Goal: Complete application form: Complete application form

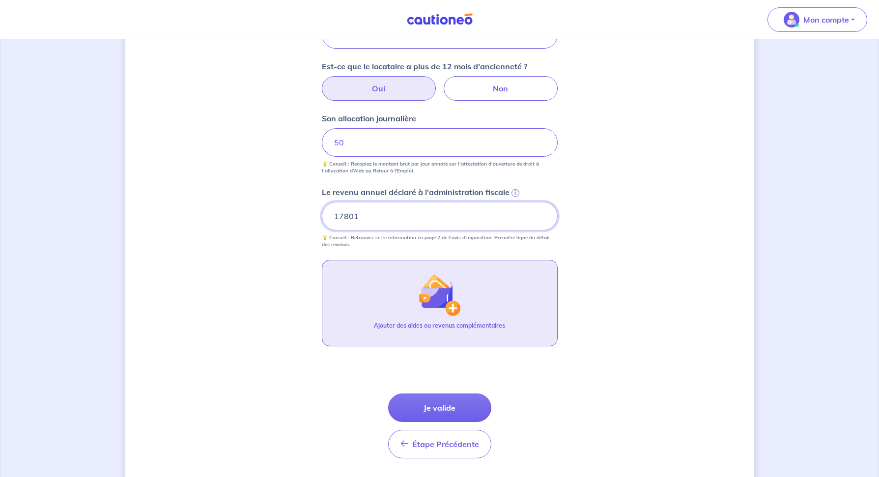
scroll to position [373, 0]
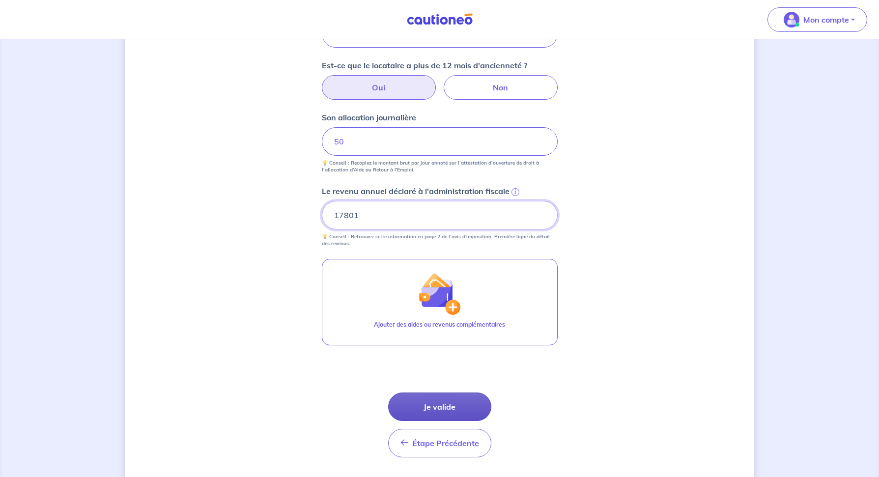
type input "17801"
click at [447, 407] on button "Je valide" at bounding box center [439, 407] width 103 height 29
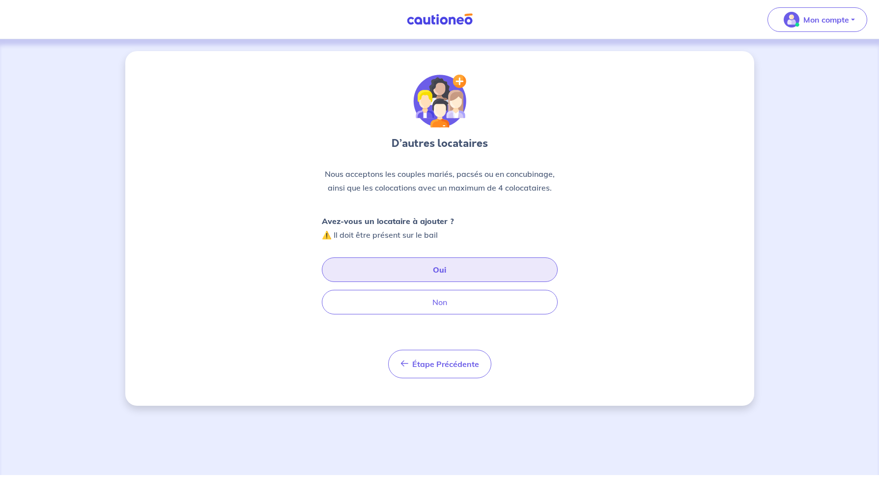
click at [447, 270] on button "Oui" at bounding box center [440, 270] width 236 height 25
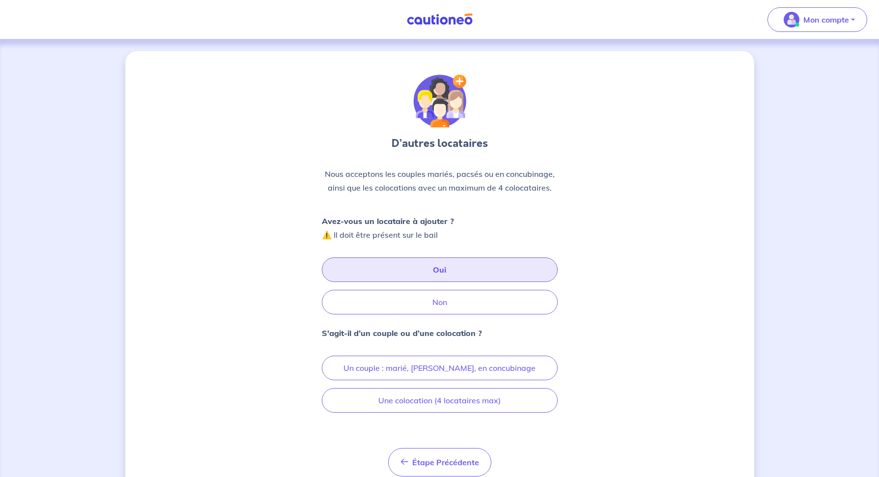
scroll to position [39, 0]
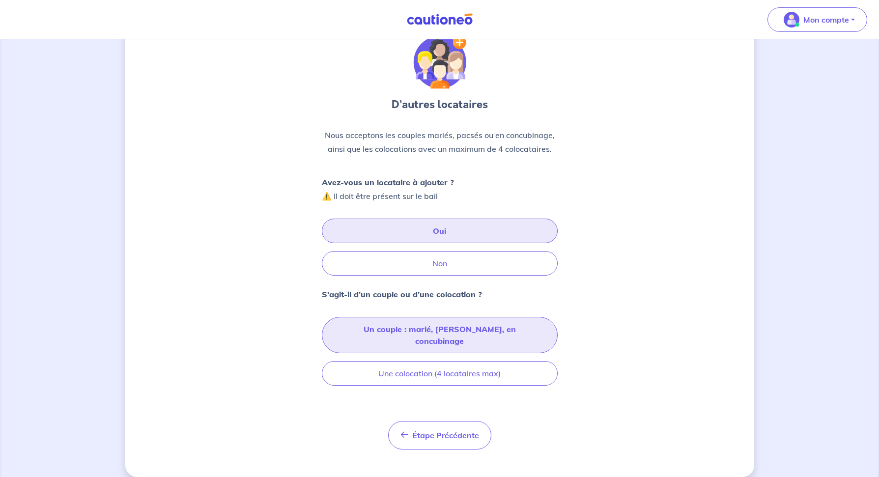
click at [454, 337] on button "Un couple : marié, [PERSON_NAME], en concubinage" at bounding box center [440, 335] width 236 height 36
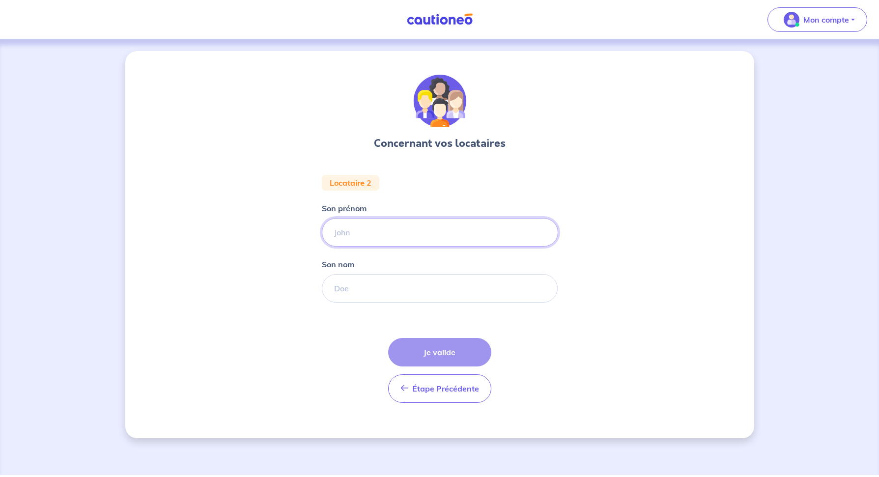
click at [395, 245] on input "Son prénom" at bounding box center [440, 232] width 236 height 29
type input "[PERSON_NAME]"
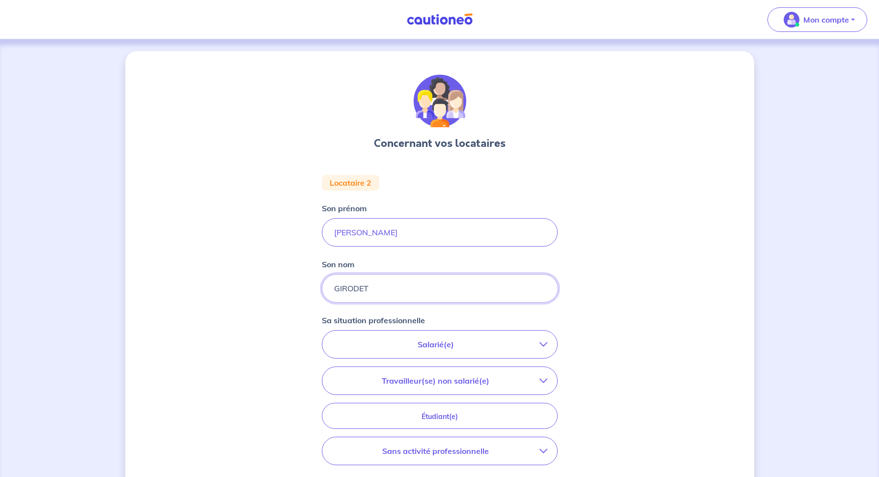
type input "GIRODET"
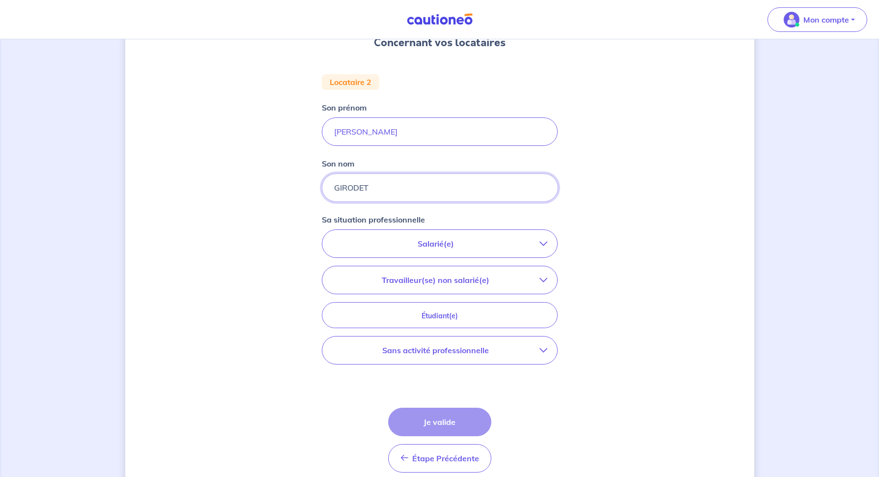
scroll to position [115, 0]
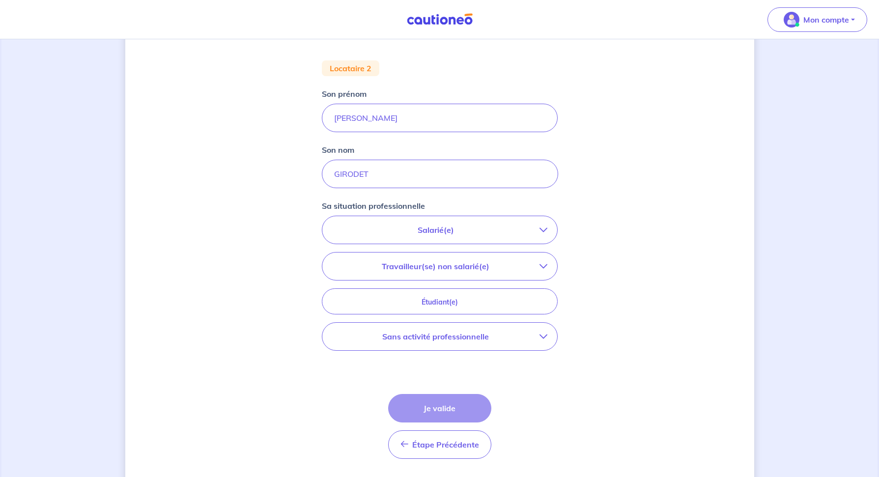
click at [535, 333] on p "Sans activité professionnelle" at bounding box center [435, 337] width 207 height 12
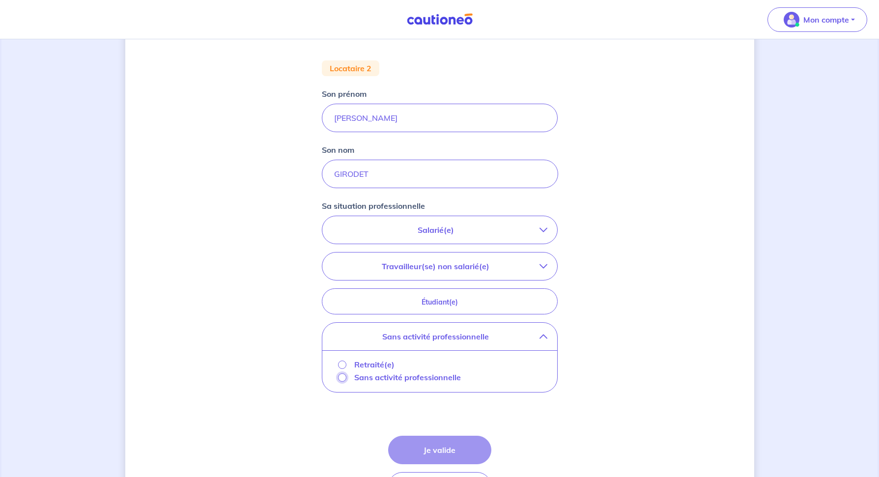
click at [341, 380] on input "Sans activité professionnelle" at bounding box center [342, 378] width 8 height 8
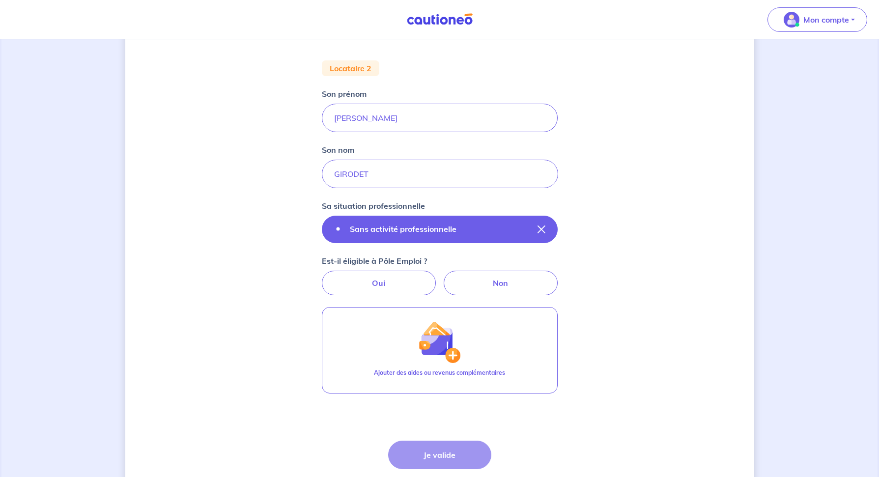
click at [542, 229] on icon "button" at bounding box center [542, 230] width 8 height 8
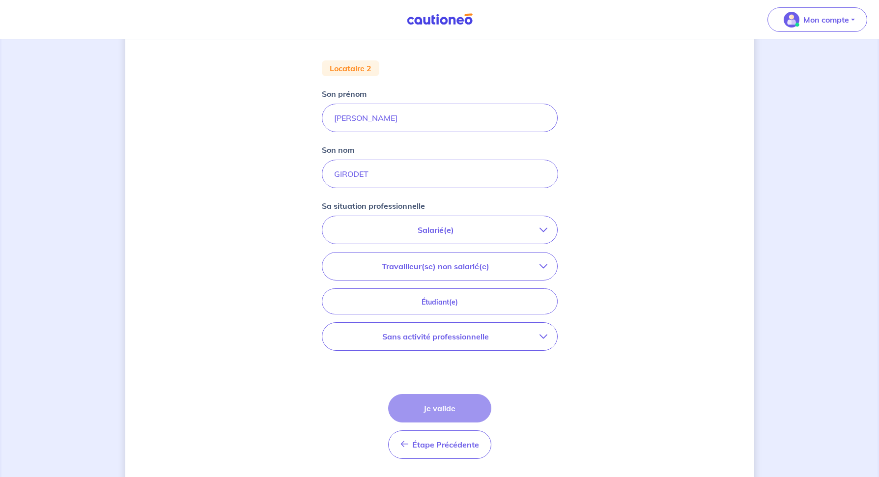
click at [540, 338] on icon "button" at bounding box center [544, 337] width 8 height 8
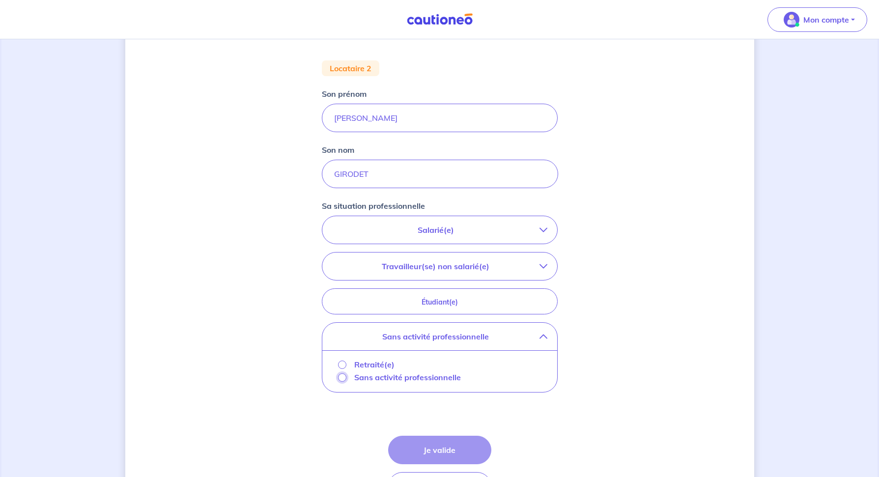
click at [342, 379] on input "Sans activité professionnelle" at bounding box center [342, 378] width 8 height 8
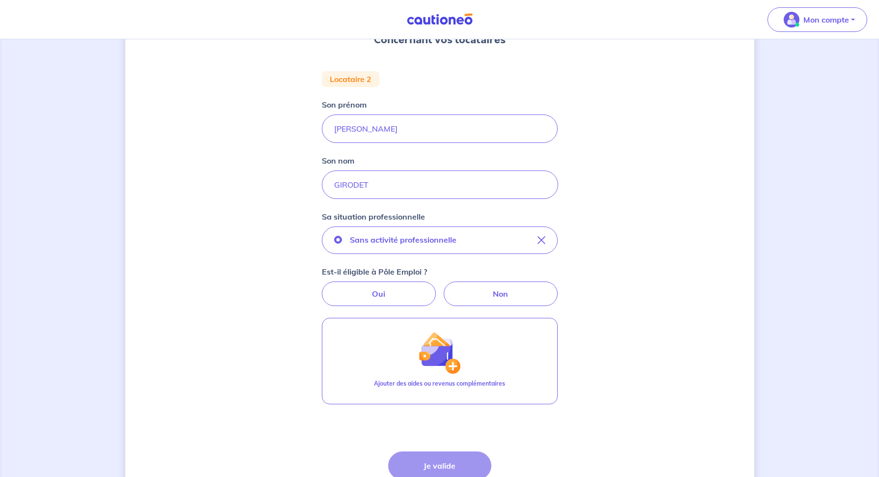
scroll to position [95, 0]
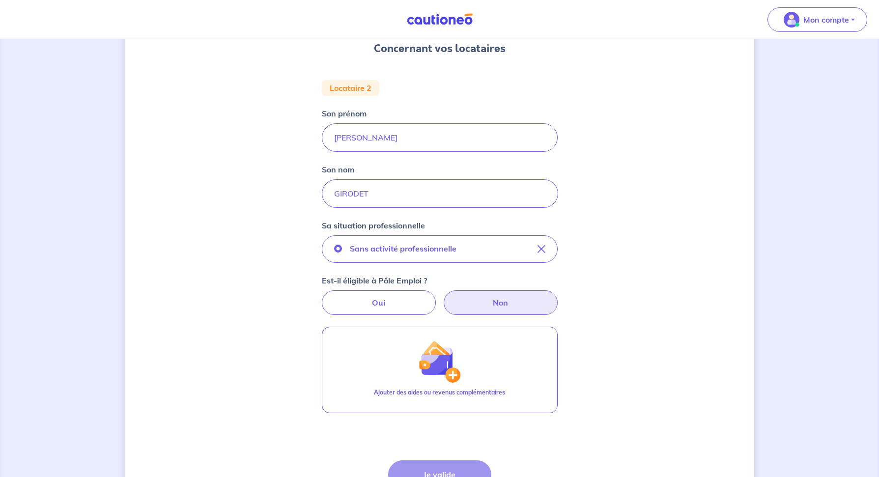
click at [507, 299] on label "Non" at bounding box center [501, 303] width 114 height 25
click at [443, 297] on input "Non" at bounding box center [439, 294] width 6 height 6
radio input "true"
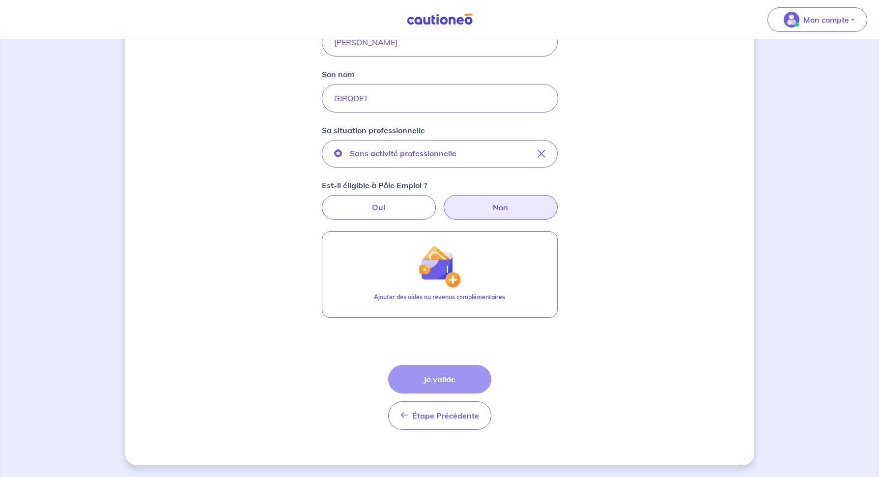
click at [501, 346] on form "Locataire 2 Son prénom [PERSON_NAME] nom GIRODET Sa situation professionnelle S…" at bounding box center [440, 211] width 236 height 453
click at [544, 369] on form "Locataire 2 Son prénom [PERSON_NAME] nom GIRODET Sa situation professionnelle S…" at bounding box center [440, 211] width 236 height 453
click at [395, 215] on label "Oui" at bounding box center [379, 207] width 114 height 25
click at [436, 202] on input "Oui" at bounding box center [439, 198] width 6 height 6
radio input "true"
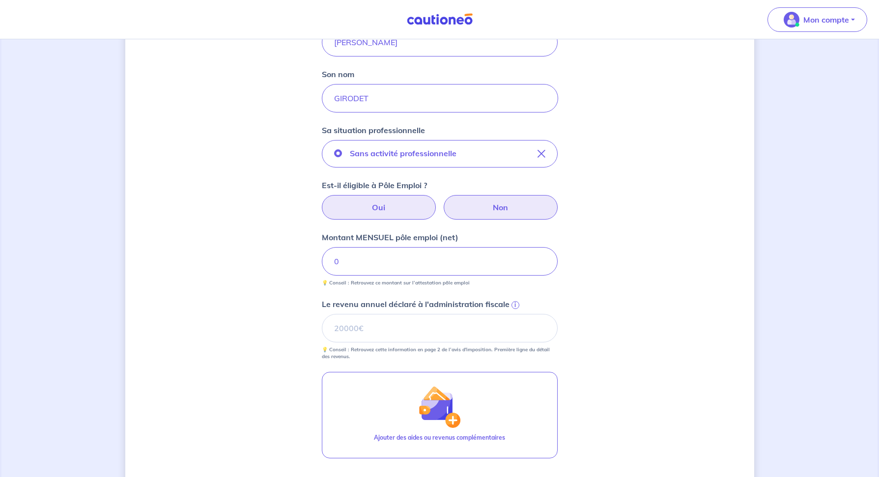
click at [522, 208] on label "Non" at bounding box center [501, 207] width 114 height 25
click at [443, 202] on input "Non" at bounding box center [439, 198] width 6 height 6
radio input "true"
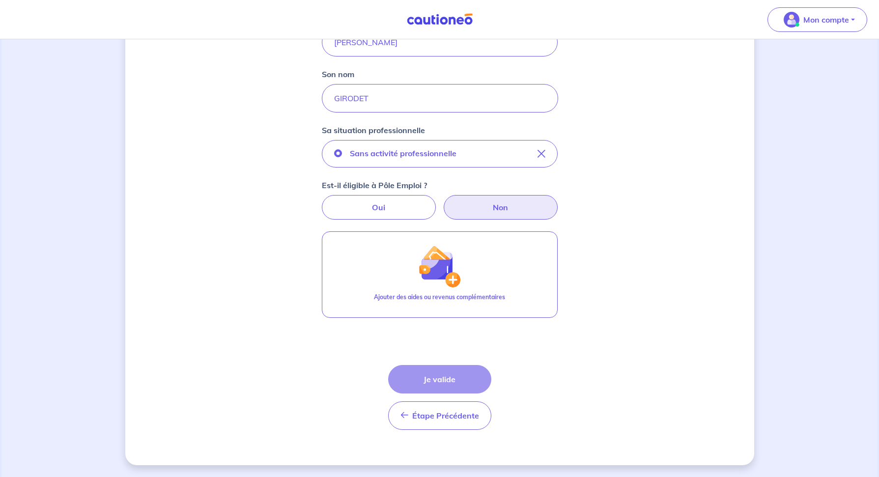
click at [438, 384] on div "Étape Précédente Précédent Je valide Je valide" at bounding box center [439, 397] width 103 height 65
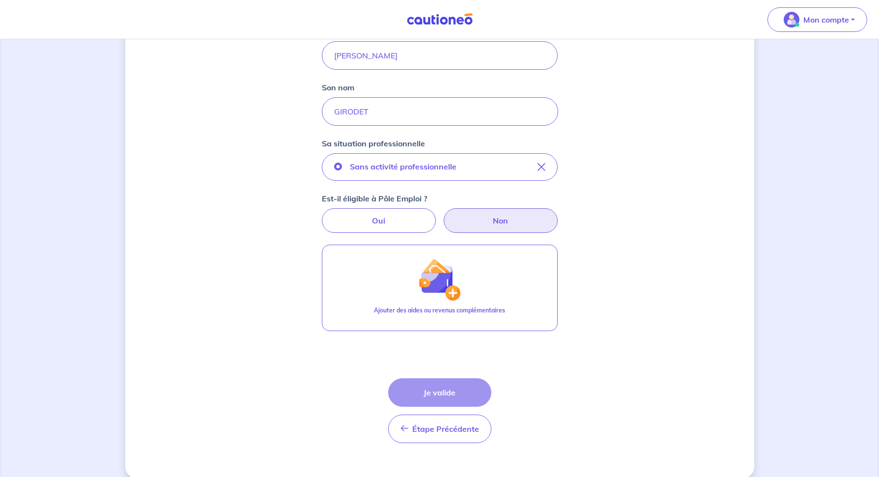
scroll to position [178, 0]
click at [451, 389] on div "Étape Précédente Précédent Je valide Je valide" at bounding box center [439, 409] width 103 height 65
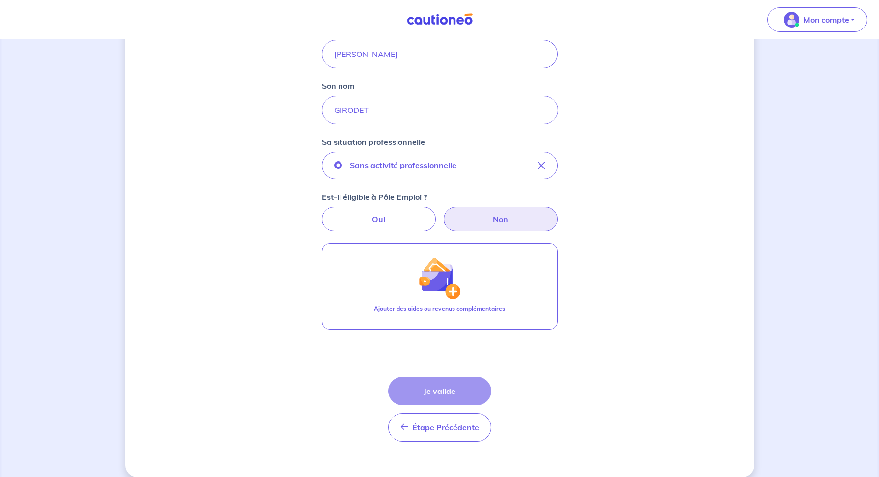
click at [502, 223] on label "Non" at bounding box center [501, 219] width 114 height 25
click at [443, 213] on input "Non" at bounding box center [439, 210] width 6 height 6
click at [502, 223] on label "Non" at bounding box center [501, 219] width 114 height 25
click at [443, 213] on input "Non" at bounding box center [439, 210] width 6 height 6
click at [379, 222] on label "Oui" at bounding box center [379, 219] width 114 height 25
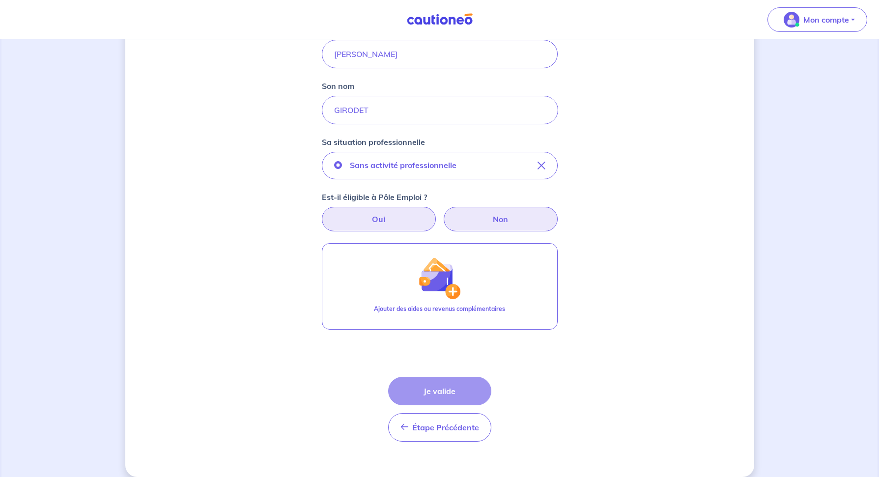
click at [436, 213] on input "Oui" at bounding box center [439, 210] width 6 height 6
radio input "true"
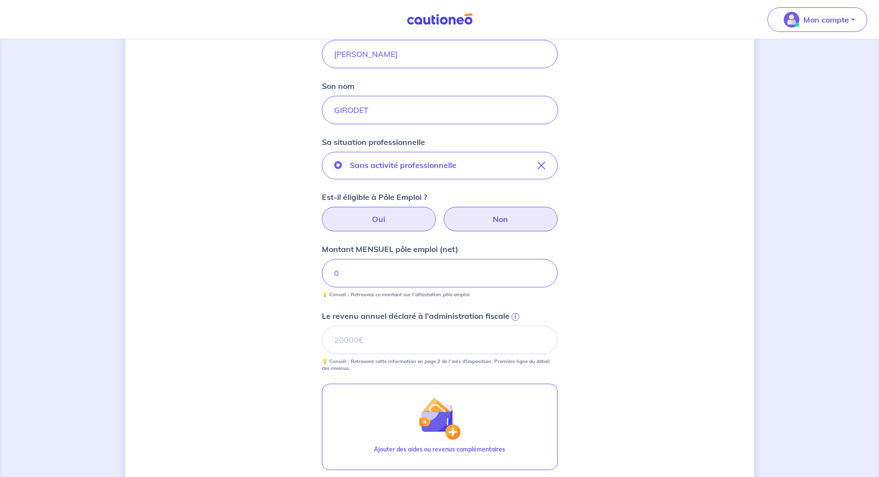
click at [501, 215] on label "Non" at bounding box center [501, 219] width 114 height 25
click at [443, 213] on input "Non" at bounding box center [439, 210] width 6 height 6
radio input "true"
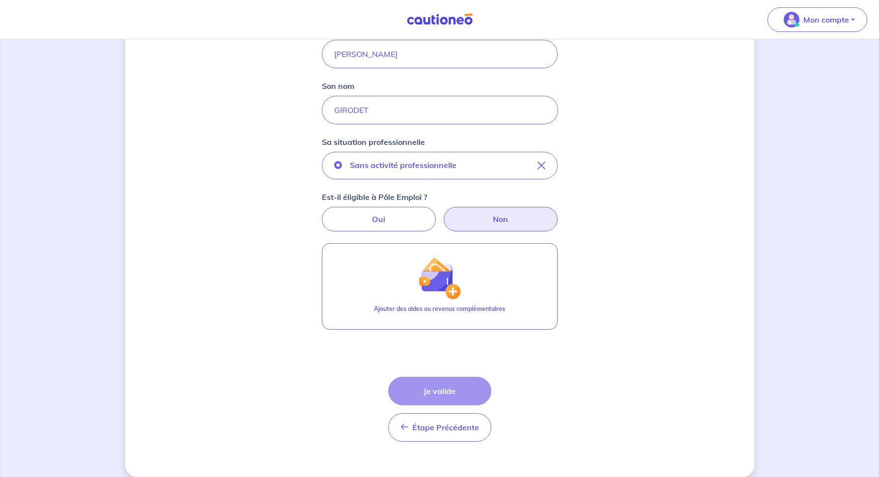
click at [441, 386] on div "Étape Précédente Précédent Je valide Je valide" at bounding box center [439, 409] width 103 height 65
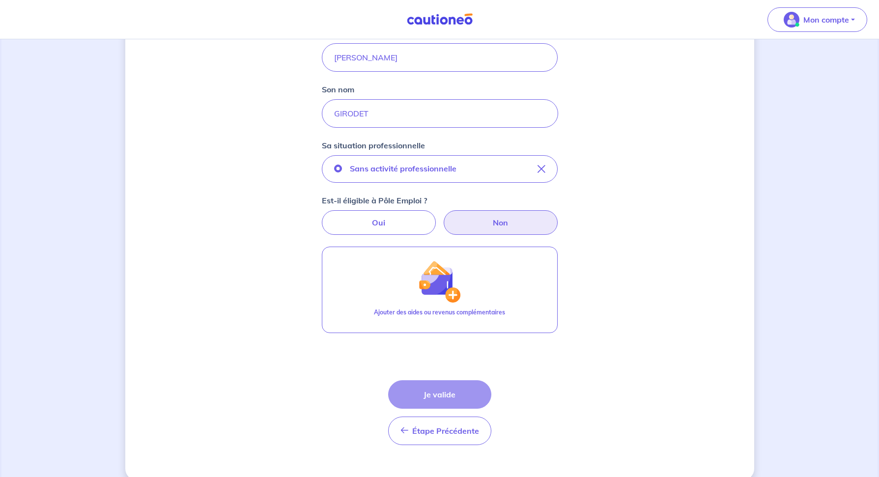
scroll to position [190, 0]
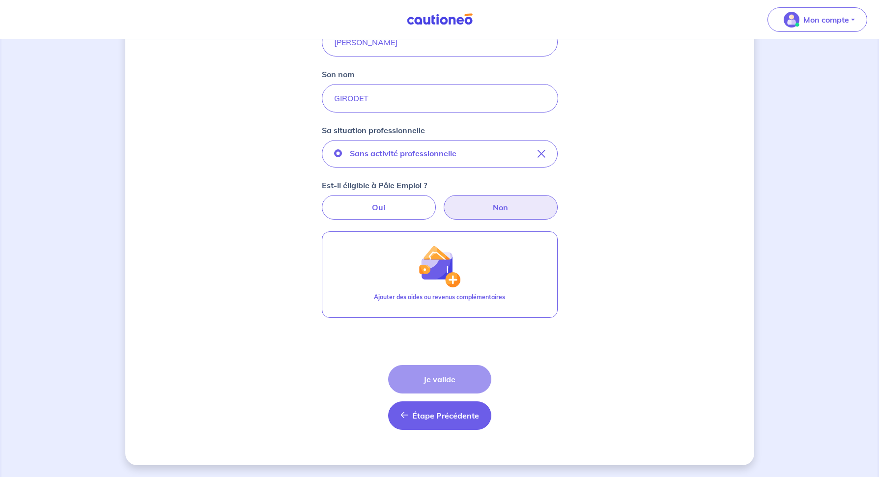
click at [443, 413] on span "Étape Précédente" at bounding box center [445, 416] width 67 height 10
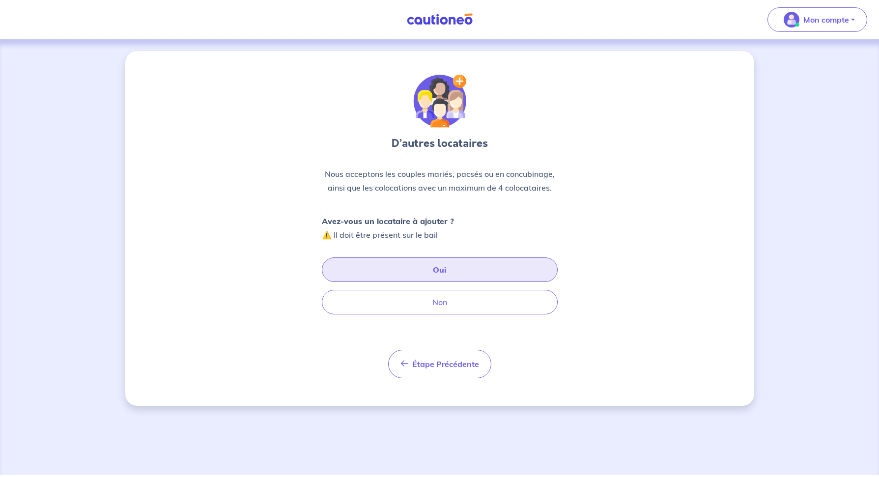
click at [425, 268] on button "Oui" at bounding box center [440, 270] width 236 height 25
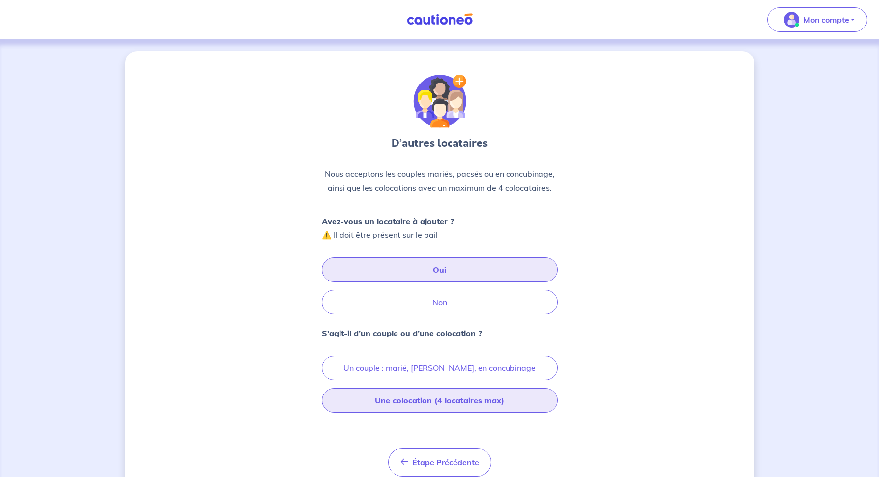
scroll to position [39, 0]
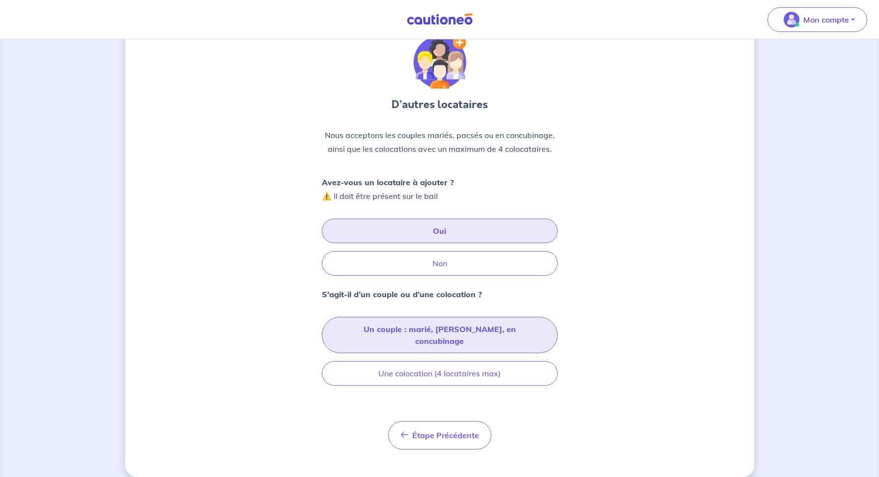
click at [502, 337] on button "Un couple : marié, [PERSON_NAME], en concubinage" at bounding box center [440, 335] width 236 height 36
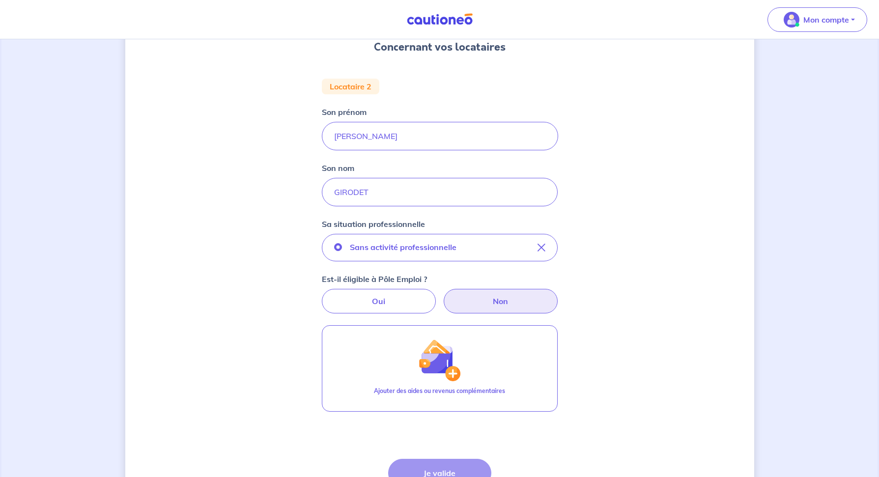
scroll to position [128, 0]
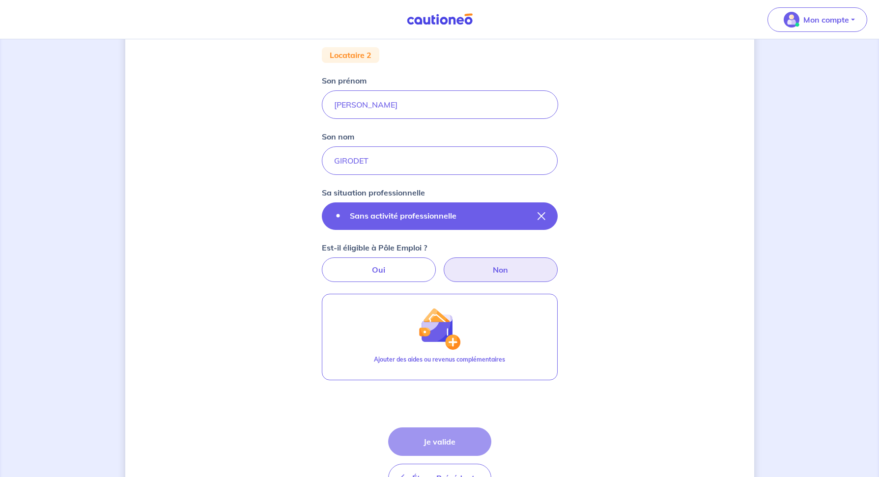
click at [541, 217] on icon "button" at bounding box center [542, 216] width 8 height 8
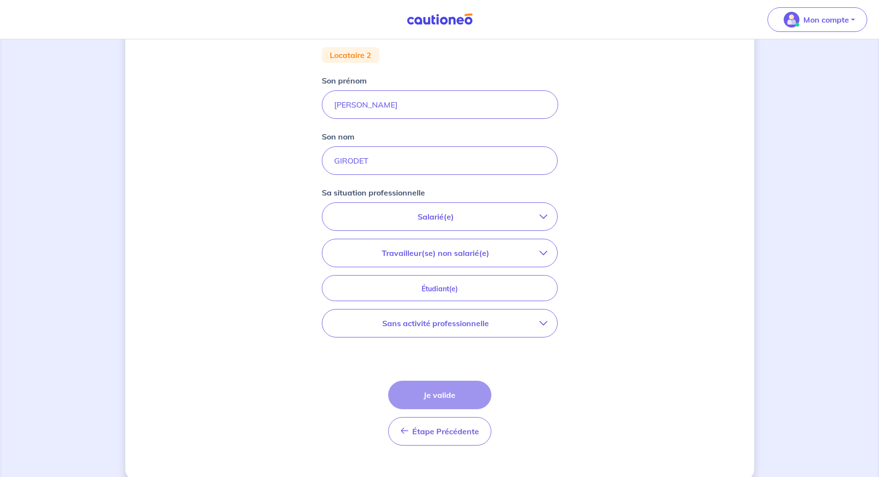
click at [545, 215] on icon "button" at bounding box center [544, 217] width 8 height 8
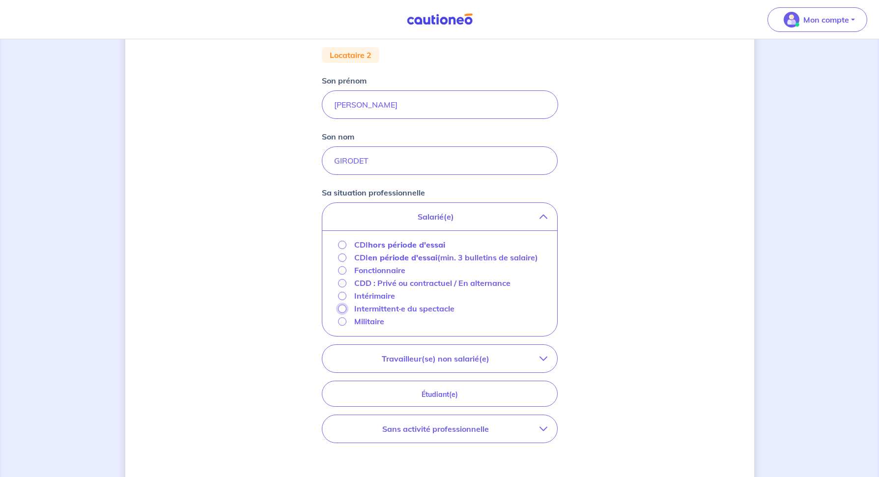
click at [340, 313] on input "Intermittent·e du spectacle" at bounding box center [342, 309] width 8 height 8
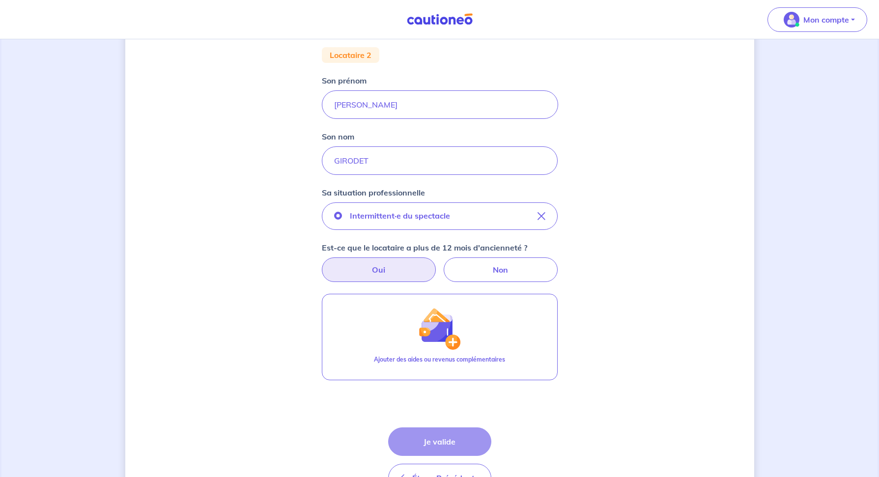
click at [373, 267] on label "Oui" at bounding box center [379, 270] width 114 height 25
click at [436, 264] on input "Oui" at bounding box center [439, 261] width 6 height 6
radio input "true"
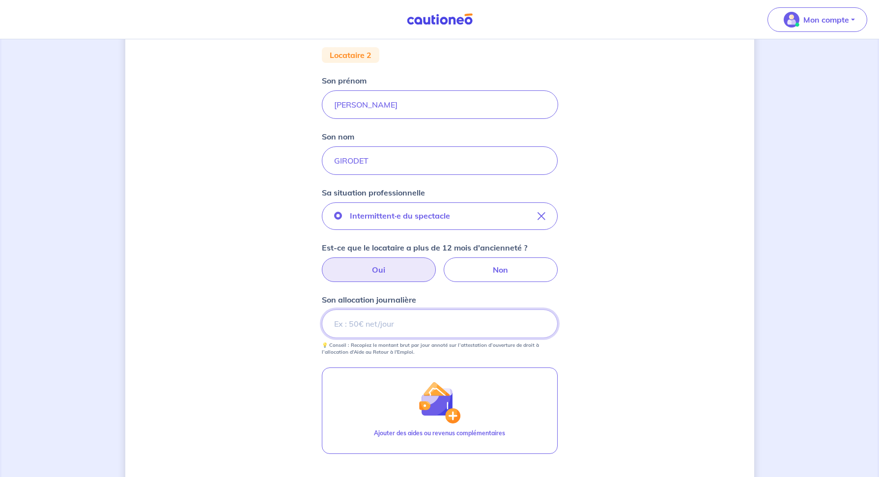
click at [392, 325] on input "Son allocation journalière" at bounding box center [440, 324] width 236 height 29
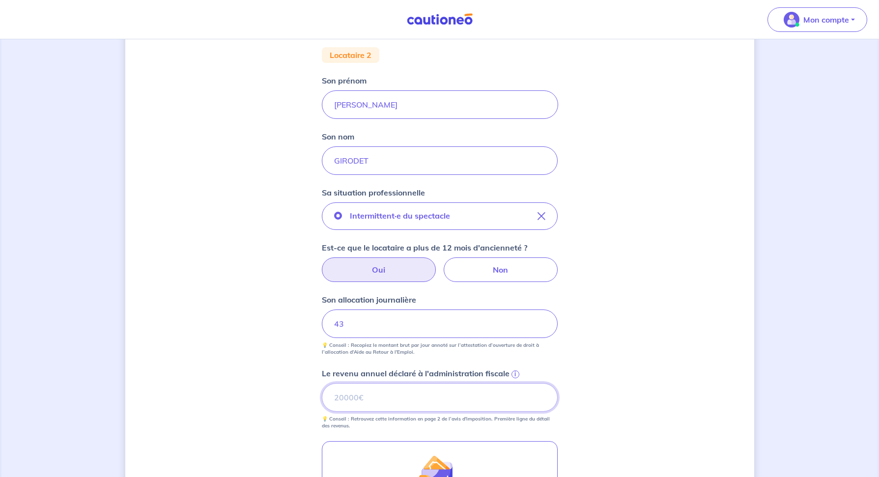
click at [401, 404] on input "Le revenu annuel déclaré à l'administration fiscale i" at bounding box center [440, 397] width 236 height 29
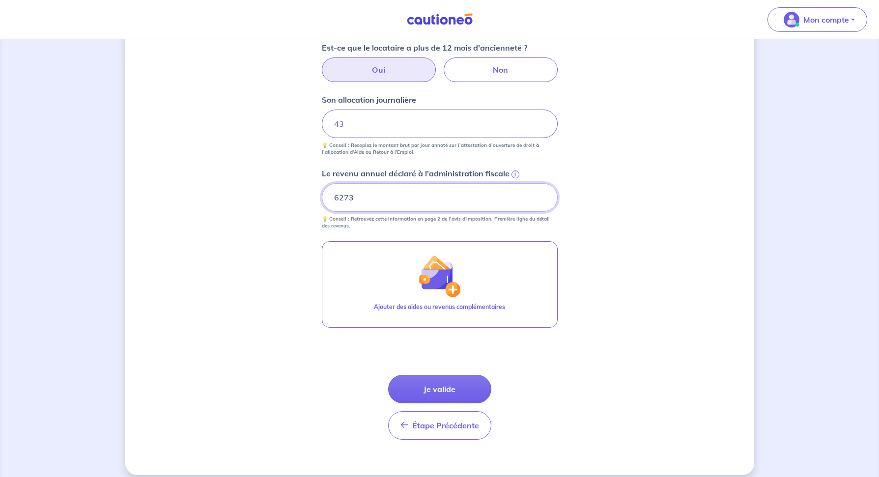
scroll to position [329, 0]
type input "6273"
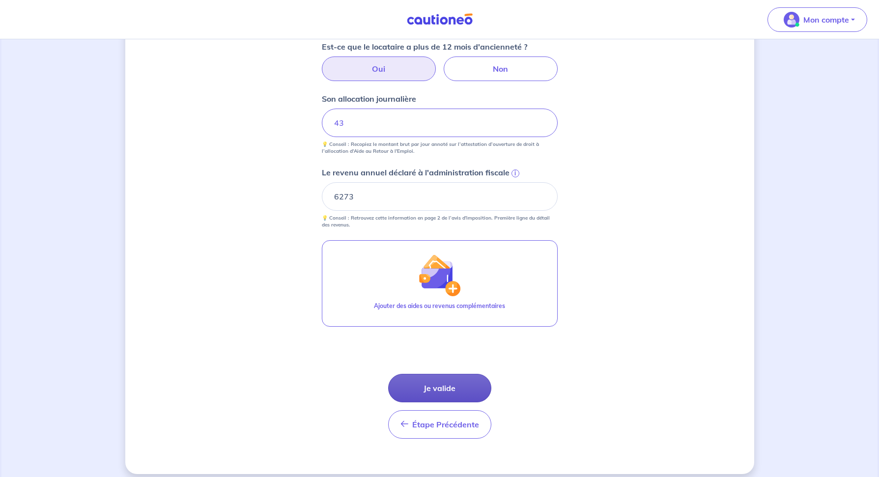
click at [433, 389] on button "Je valide" at bounding box center [439, 388] width 103 height 29
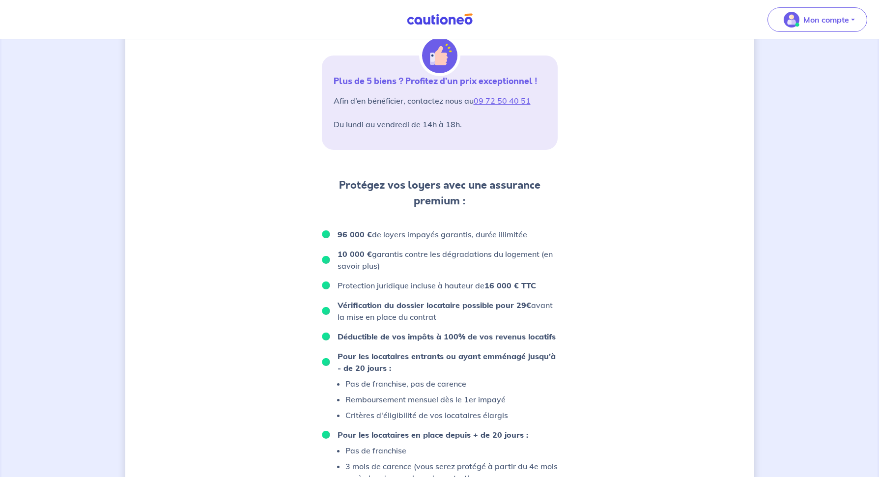
scroll to position [393, 0]
drag, startPoint x: 426, startPoint y: 235, endPoint x: 491, endPoint y: 237, distance: 64.9
click at [491, 237] on p "96 000 € de loyers impayés garantis, durée illimitée" at bounding box center [433, 236] width 190 height 12
drag, startPoint x: 390, startPoint y: 254, endPoint x: 440, endPoint y: 255, distance: 50.6
click at [440, 255] on p "10 000 € garantis contre les dégradations du logement (en savoir plus)" at bounding box center [448, 262] width 220 height 24
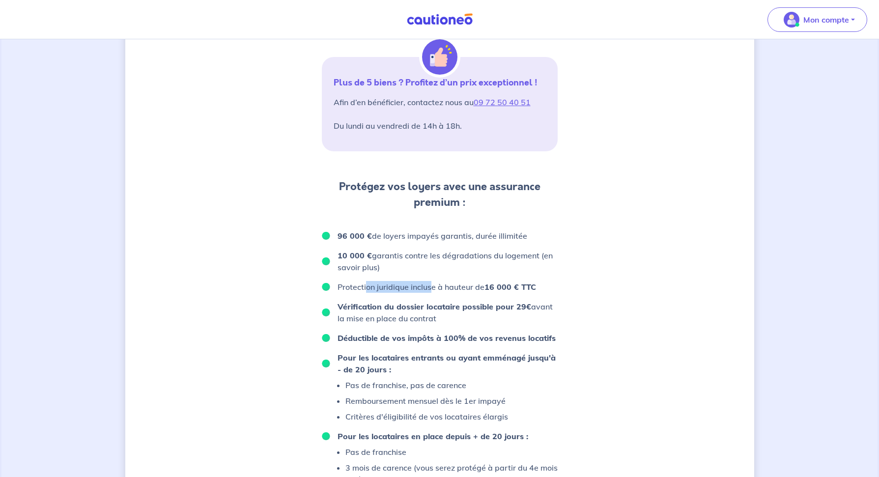
drag, startPoint x: 368, startPoint y: 288, endPoint x: 431, endPoint y: 284, distance: 63.5
click at [431, 284] on p "Protection juridique incluse à hauteur de 16 000 € TTC" at bounding box center [437, 287] width 199 height 12
drag, startPoint x: 351, startPoint y: 306, endPoint x: 480, endPoint y: 301, distance: 128.9
click at [480, 302] on strong "Vérification du dossier locataire possible pour 29€" at bounding box center [435, 307] width 194 height 10
drag, startPoint x: 357, startPoint y: 320, endPoint x: 407, endPoint y: 320, distance: 50.1
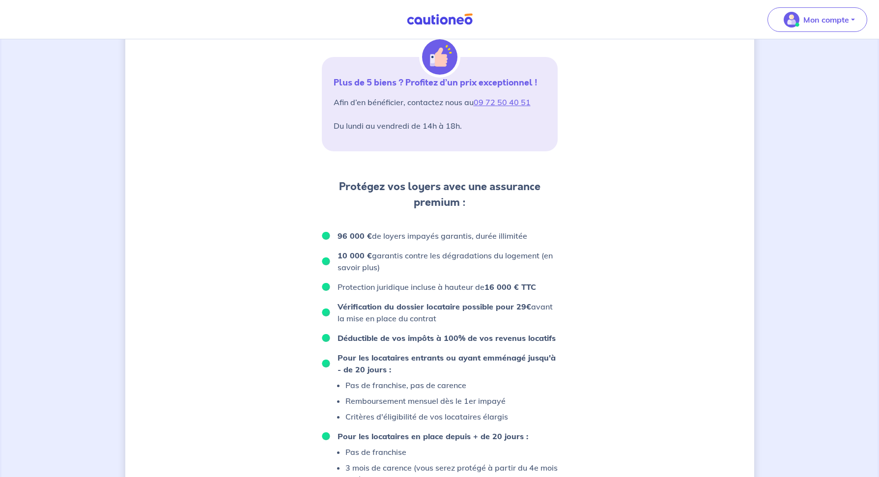
click at [407, 320] on p "Vérification du dossier locataire possible pour 29€ avant la mise en place du c…" at bounding box center [448, 313] width 220 height 24
drag, startPoint x: 395, startPoint y: 338, endPoint x: 512, endPoint y: 335, distance: 117.0
click at [512, 335] on strong "Déductible de vos impôts à 100% de vos revenus locatifs" at bounding box center [447, 338] width 218 height 10
drag, startPoint x: 381, startPoint y: 357, endPoint x: 530, endPoint y: 356, distance: 149.4
click at [530, 356] on strong "Pour les locataires entrants ou ayant emménagé jusqu'à - de 20 jours :" at bounding box center [447, 364] width 218 height 22
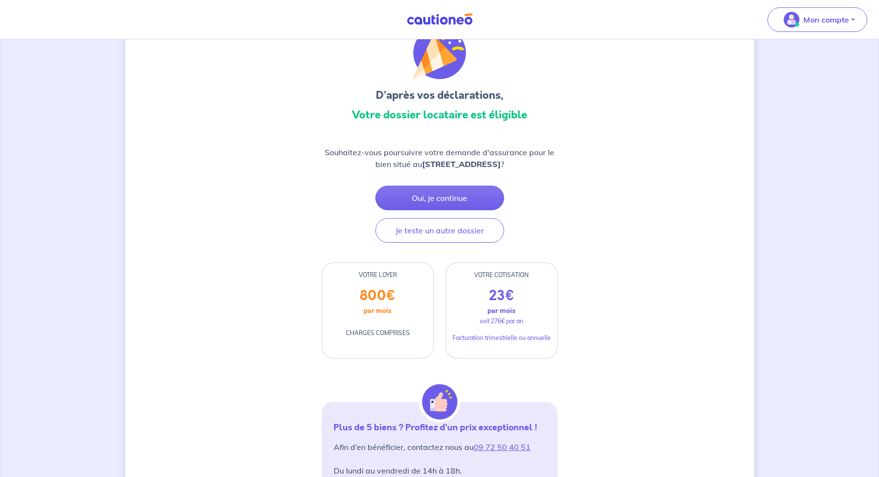
scroll to position [0, 0]
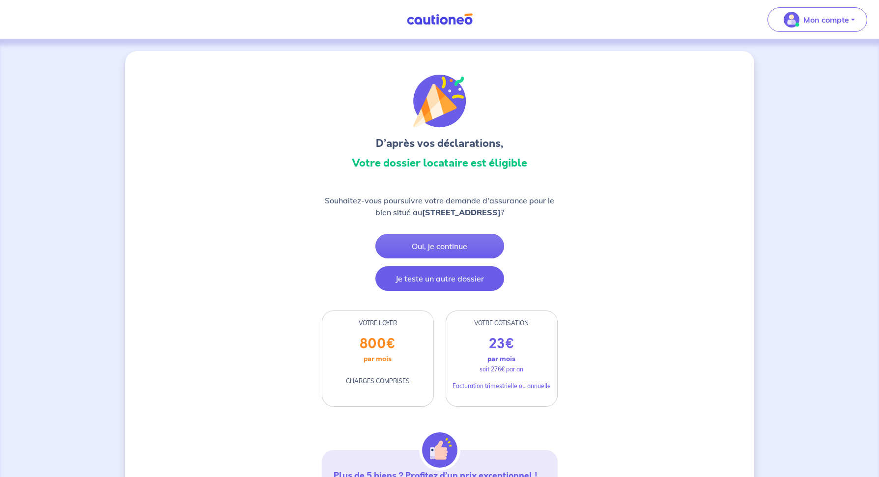
click at [439, 280] on button "Je teste un autre dossier" at bounding box center [440, 278] width 129 height 25
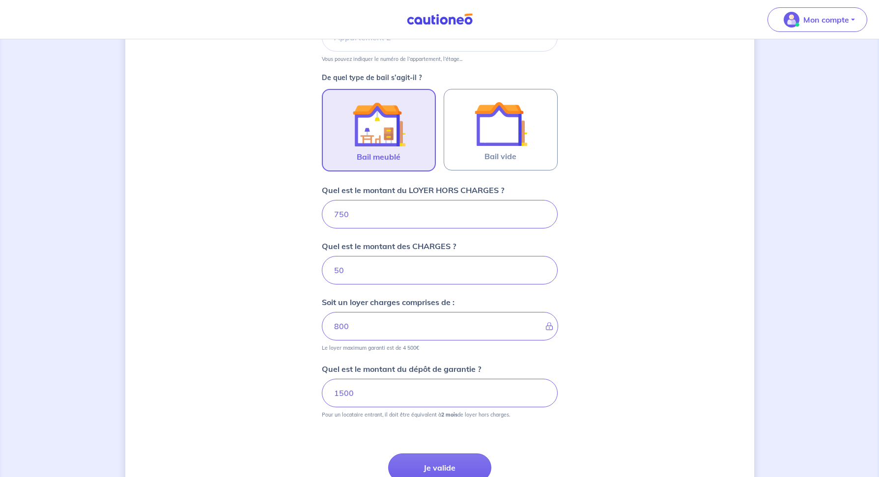
scroll to position [348, 0]
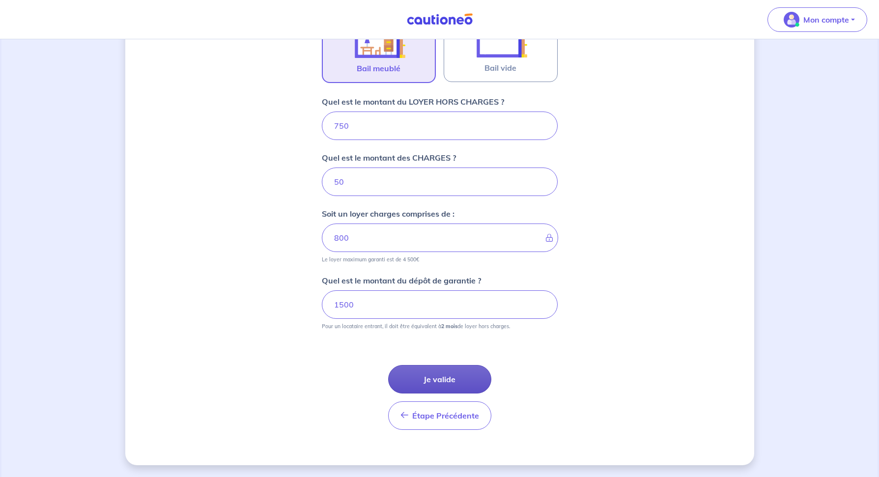
click at [443, 384] on button "Je valide" at bounding box center [439, 379] width 103 height 29
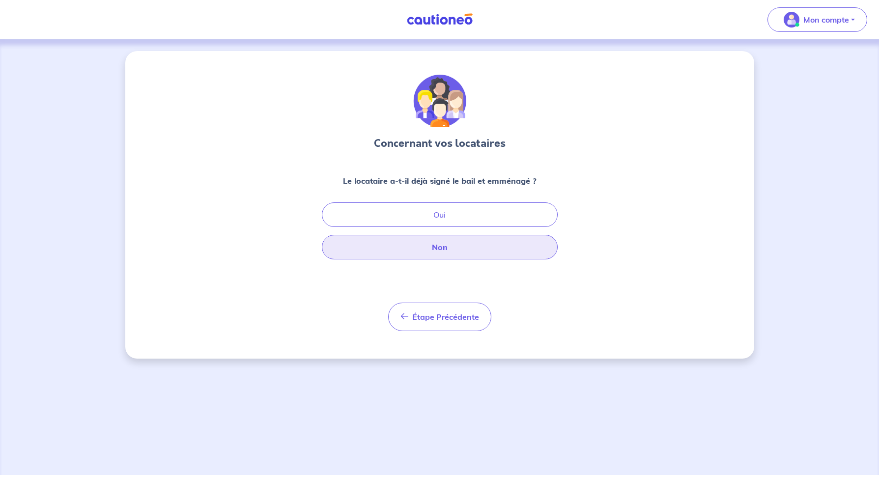
click at [459, 250] on button "Non" at bounding box center [440, 247] width 236 height 25
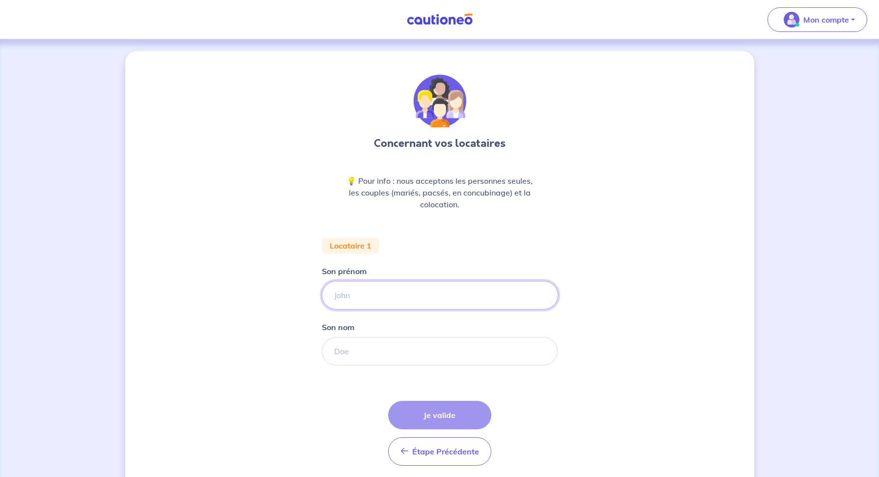
click at [388, 306] on input "Son prénom" at bounding box center [440, 295] width 236 height 29
paste input "[PERSON_NAME]"
type input "[PERSON_NAME]"
paste input "BAHLOULI"
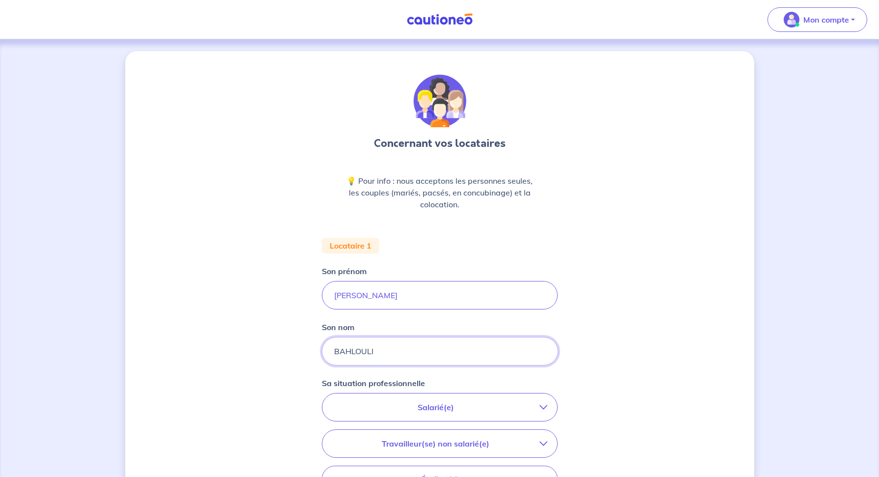
type input "BAHLOULI"
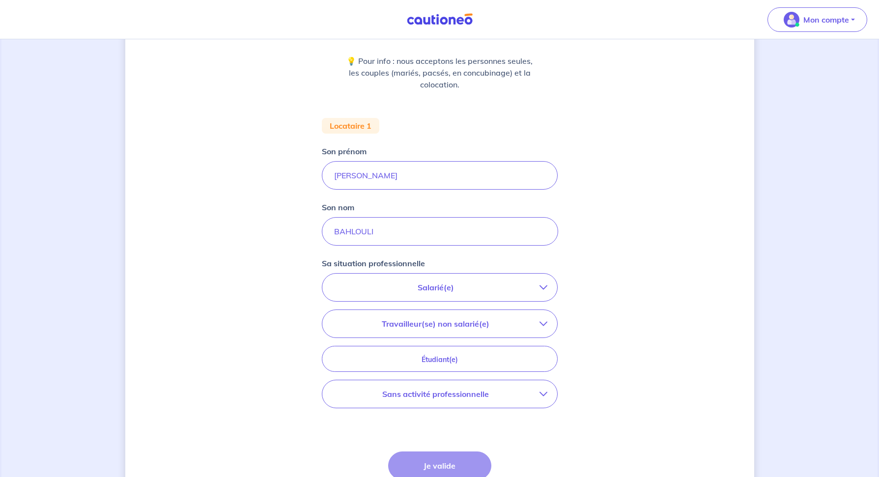
scroll to position [122, 0]
click at [544, 286] on icon "button" at bounding box center [544, 285] width 8 height 8
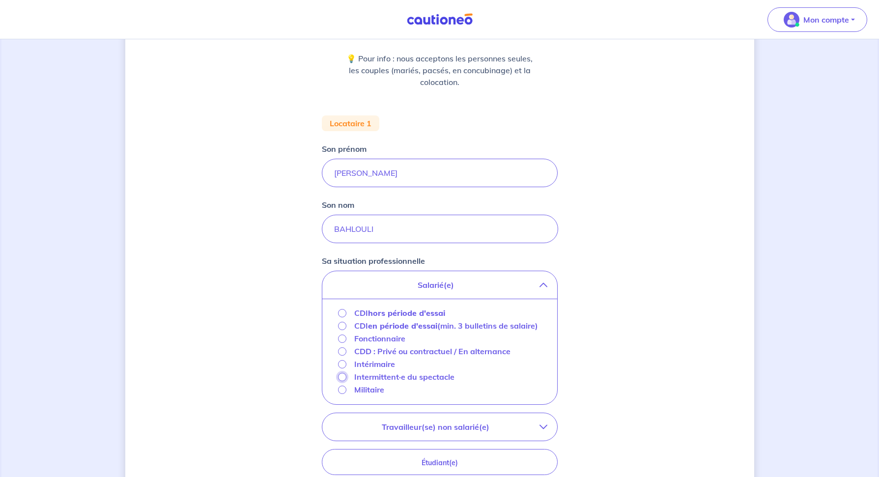
click at [341, 381] on input "Intermittent·e du spectacle" at bounding box center [342, 377] width 8 height 8
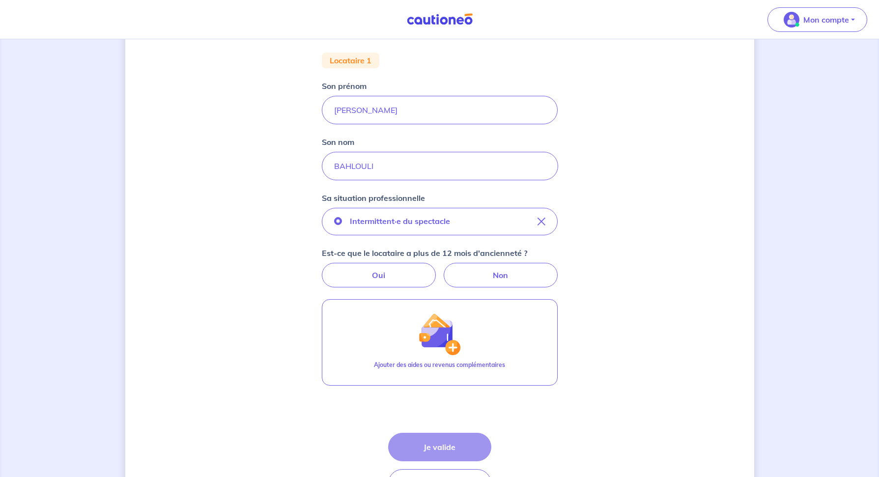
scroll to position [184, 0]
click at [394, 274] on label "Oui" at bounding box center [379, 276] width 114 height 25
click at [436, 270] on input "Oui" at bounding box center [439, 267] width 6 height 6
radio input "true"
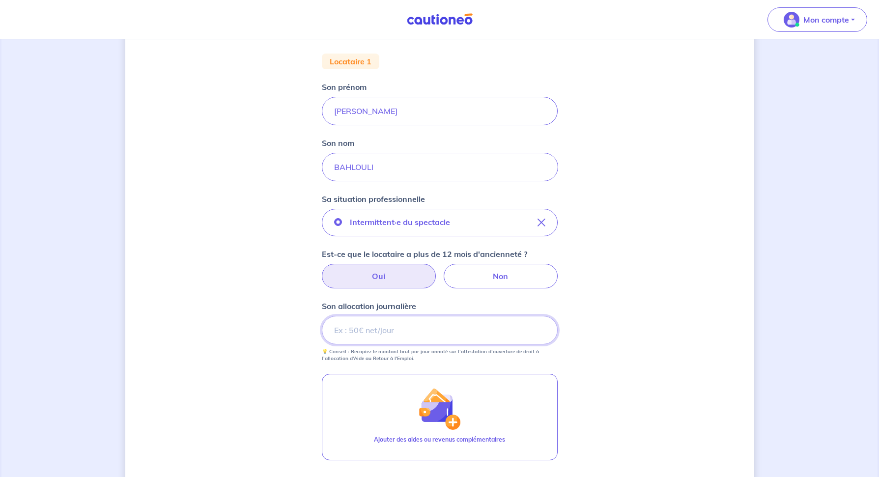
click at [386, 328] on input "Son allocation journalière" at bounding box center [440, 330] width 236 height 29
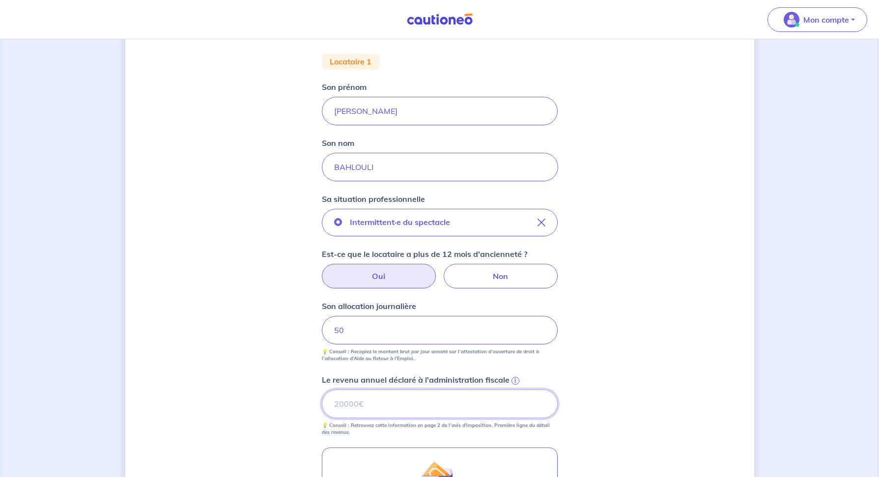
click at [407, 396] on input "Le revenu annuel déclaré à l'administration fiscale i" at bounding box center [440, 404] width 236 height 29
click at [422, 407] on input "Le revenu annuel déclaré à l'administration fiscale i" at bounding box center [440, 404] width 236 height 29
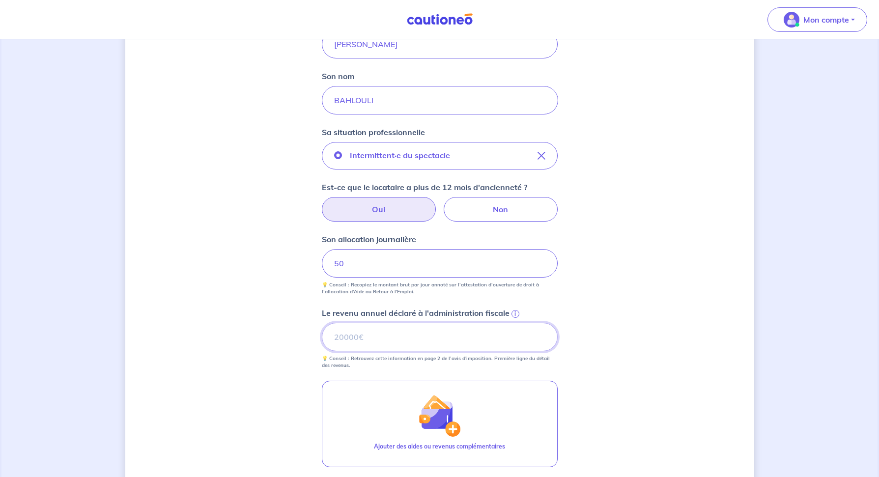
scroll to position [263, 0]
